Goal: Task Accomplishment & Management: Manage account settings

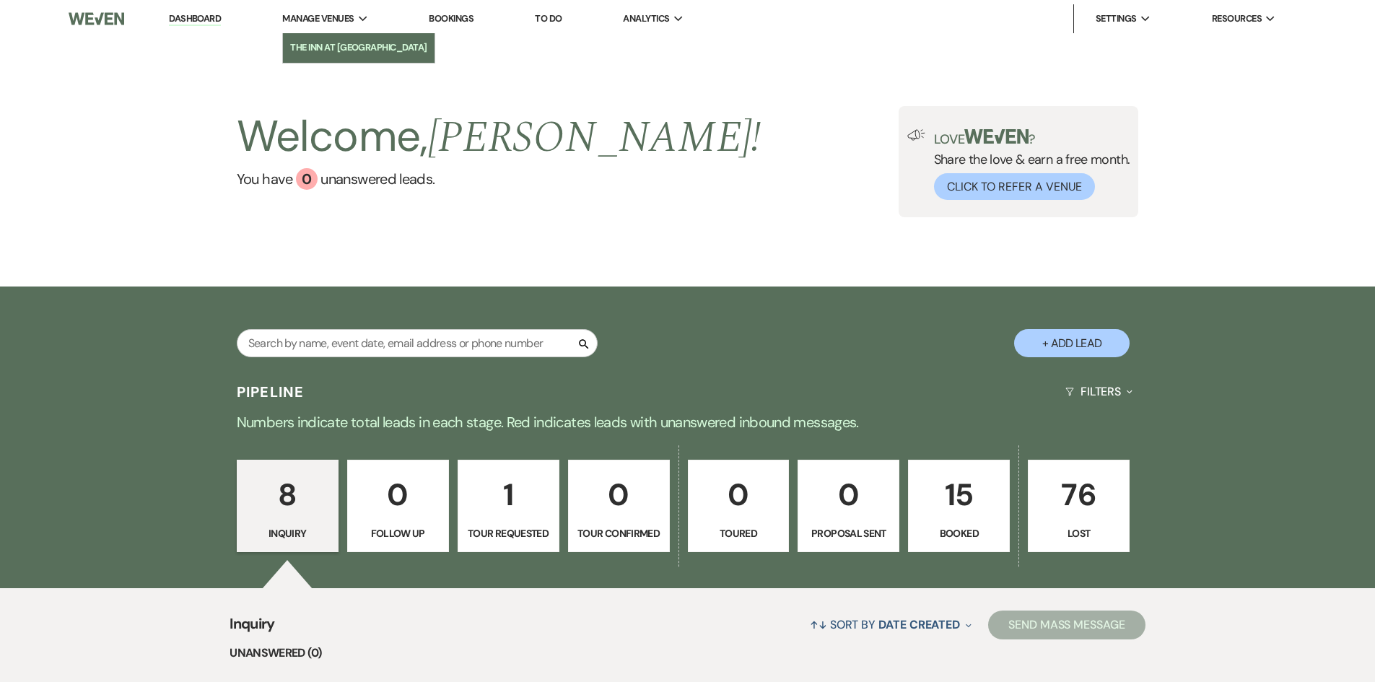
click at [329, 51] on li "The Inn at [GEOGRAPHIC_DATA]" at bounding box center [358, 47] width 137 height 14
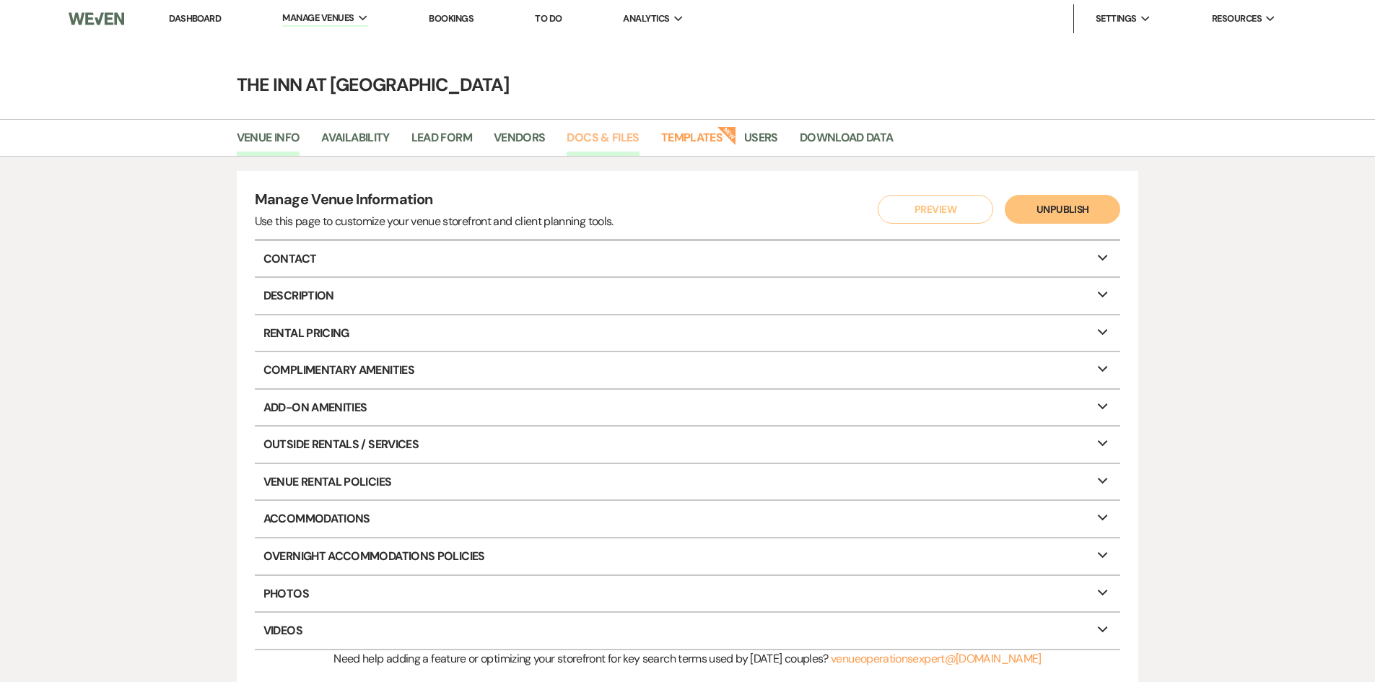
click at [639, 131] on link "Docs & Files" at bounding box center [602, 141] width 72 height 27
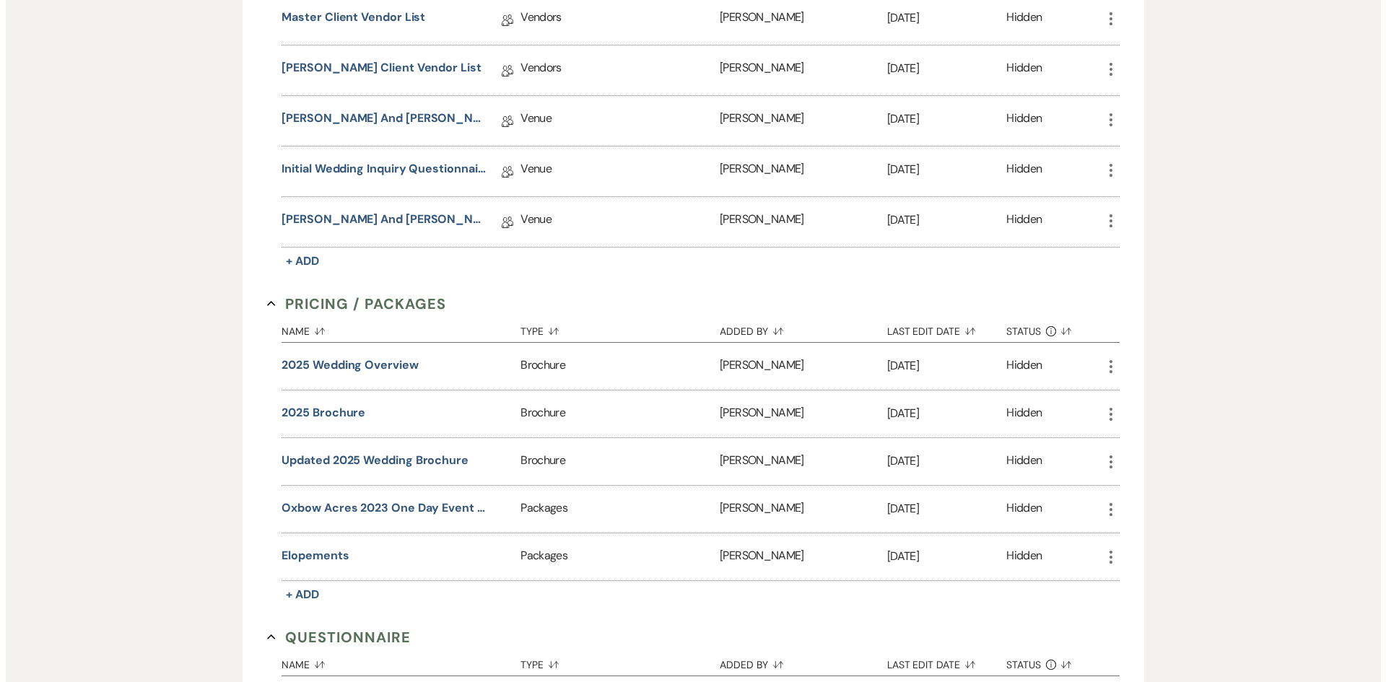
scroll to position [1864, 0]
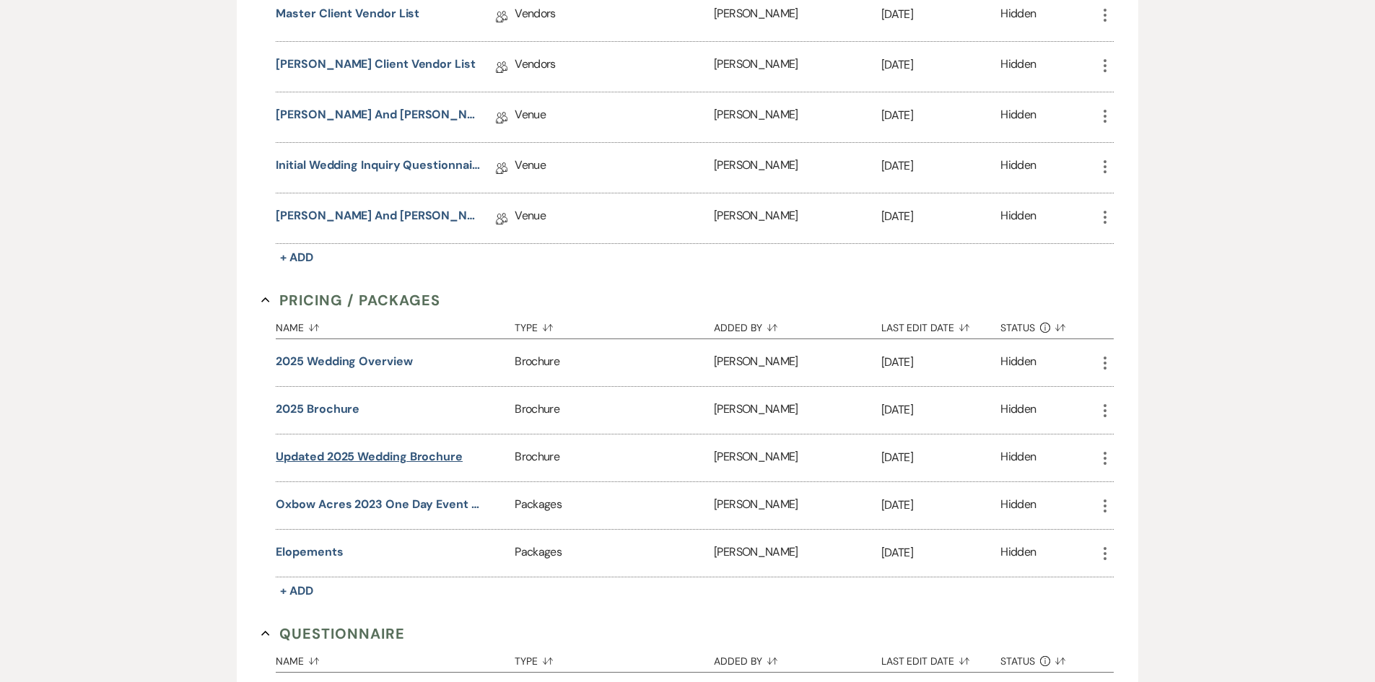
click at [351, 450] on button "Updated 2025 Wedding Brochure" at bounding box center [369, 456] width 187 height 17
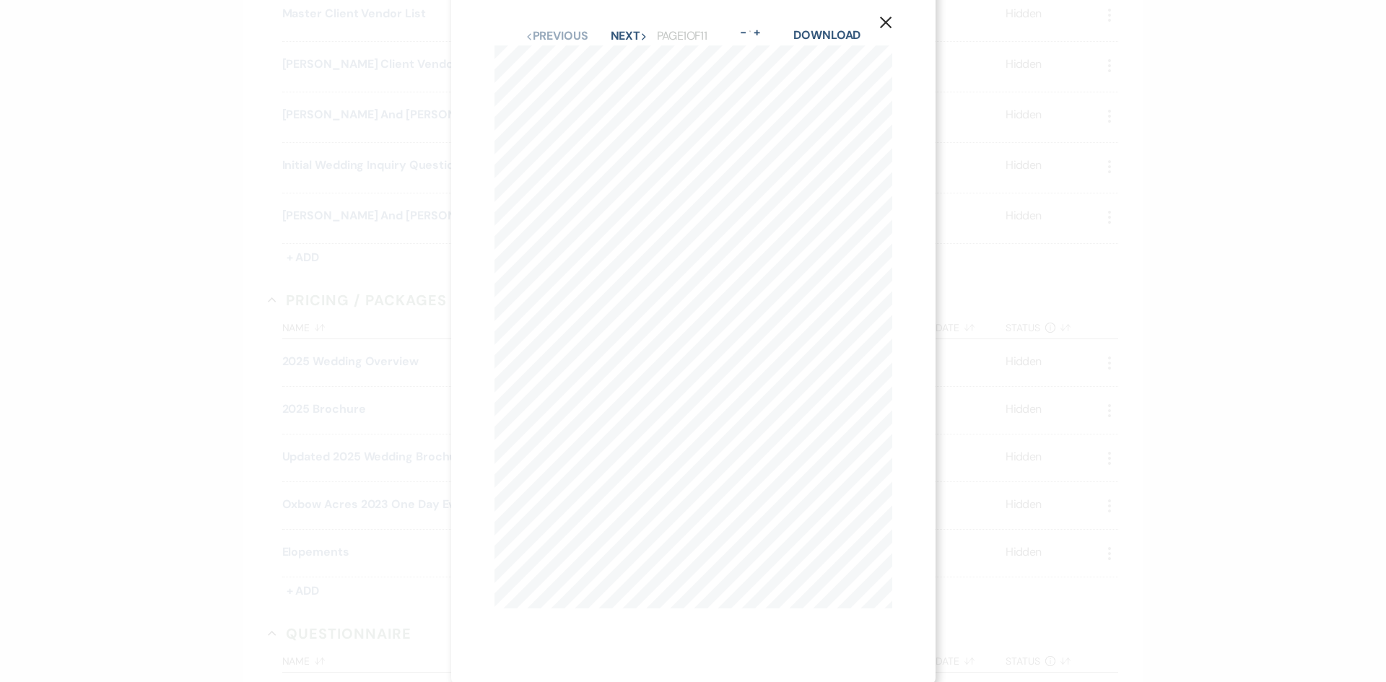
scroll to position [31, 0]
click at [613, 27] on button "Next Next" at bounding box center [630, 33] width 38 height 12
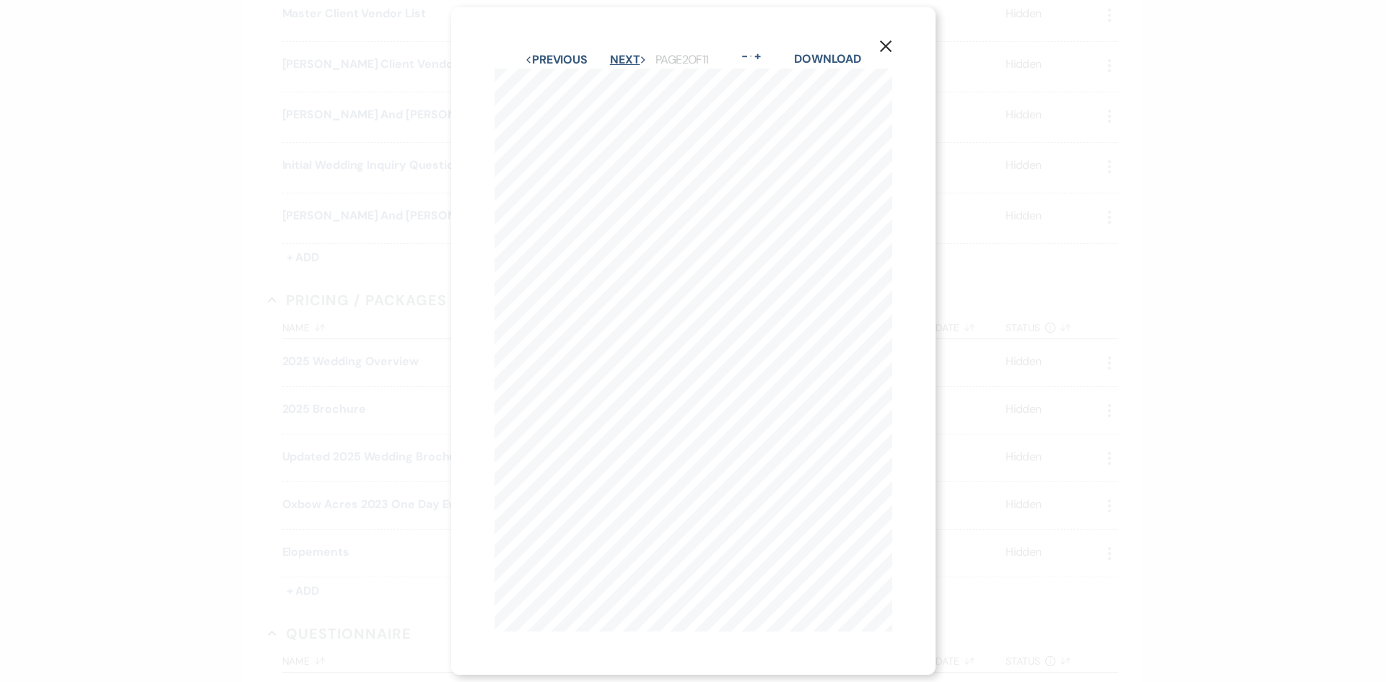
scroll to position [0, 0]
click at [613, 22] on div "X Previous Previous Next Next Page 2 of 11 - Zoom + Download “ Just recently go…" at bounding box center [693, 341] width 484 height 668
click at [623, 54] on button "Next Next" at bounding box center [629, 60] width 38 height 12
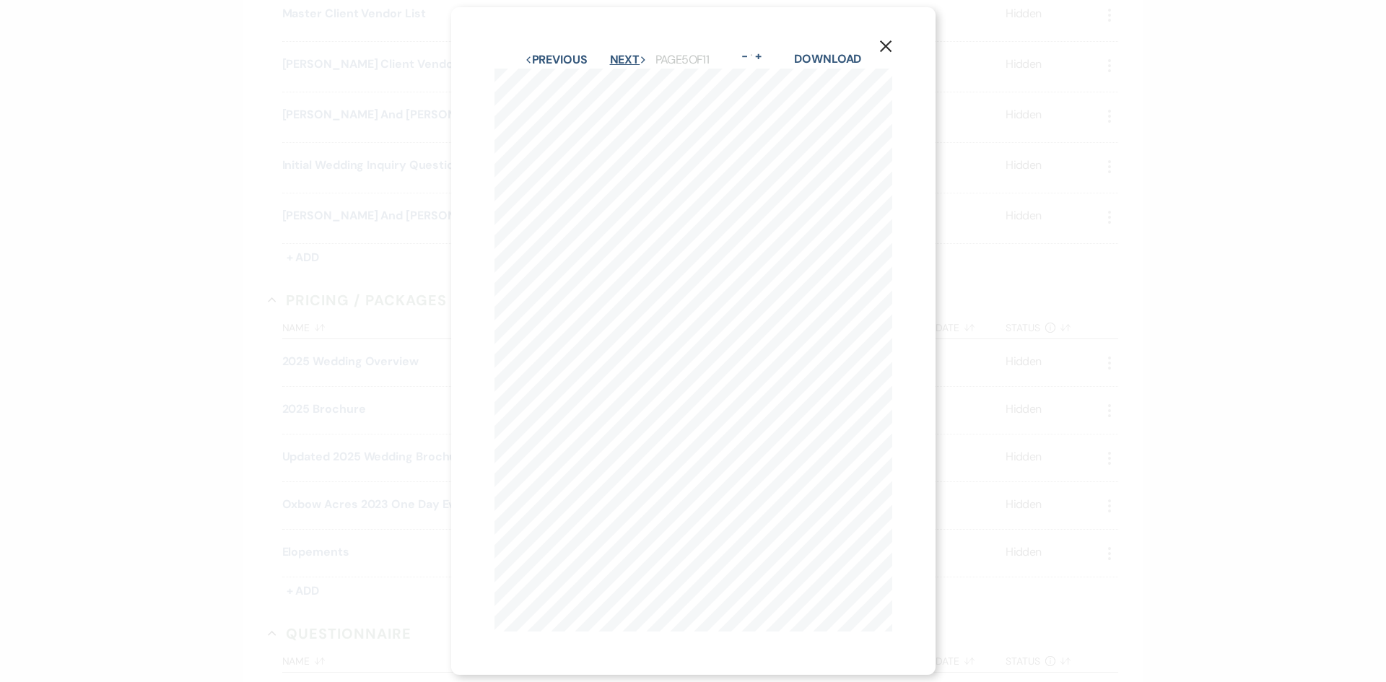
click at [623, 54] on button "Next Next" at bounding box center [629, 60] width 38 height 12
click at [623, 50] on button "Next Next" at bounding box center [629, 55] width 38 height 12
click at [623, 54] on button "Next Next" at bounding box center [629, 60] width 38 height 12
